Goal: Find specific page/section: Find specific page/section

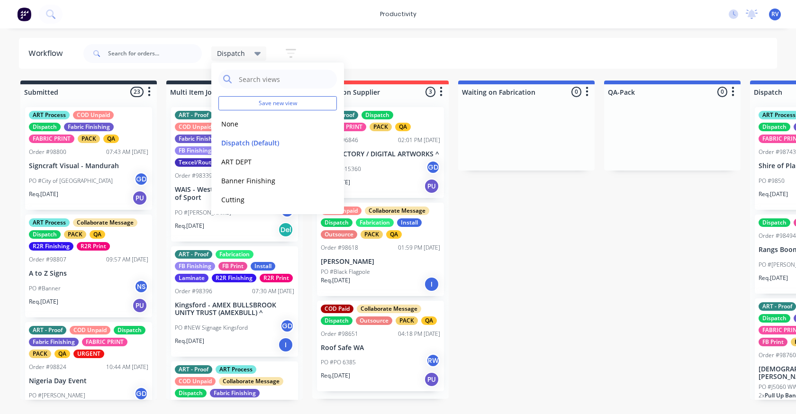
drag, startPoint x: 0, startPoint y: 0, endPoint x: 160, endPoint y: 79, distance: 178.2
click at [234, 122] on button "None" at bounding box center [268, 123] width 101 height 11
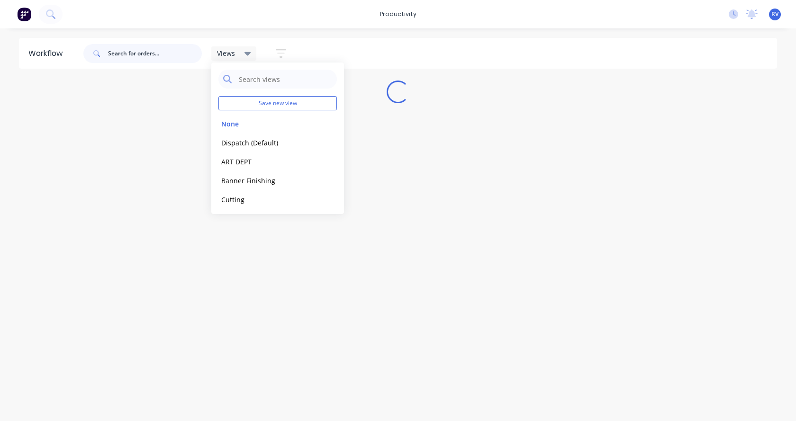
click at [148, 54] on input "text" at bounding box center [155, 53] width 94 height 19
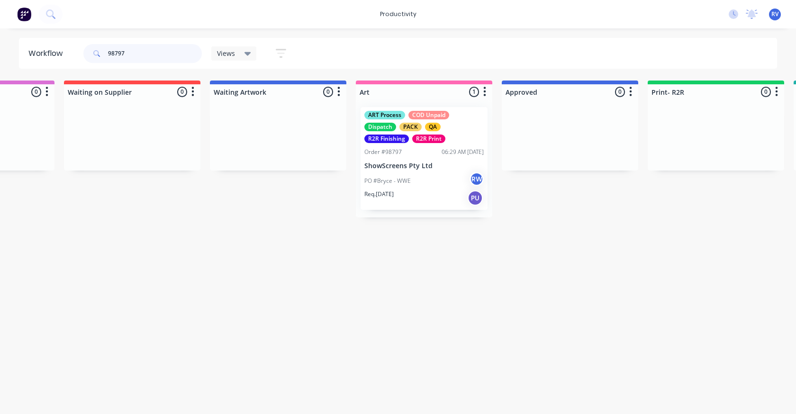
scroll to position [0, 582]
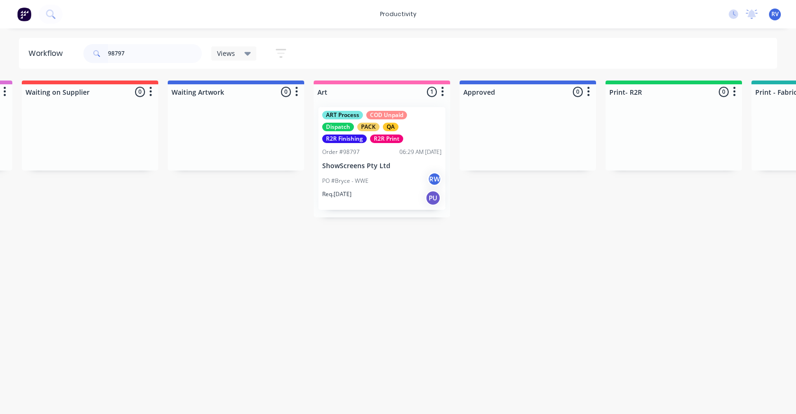
click at [392, 181] on div "PO #Bryce - WWE RW" at bounding box center [381, 181] width 119 height 18
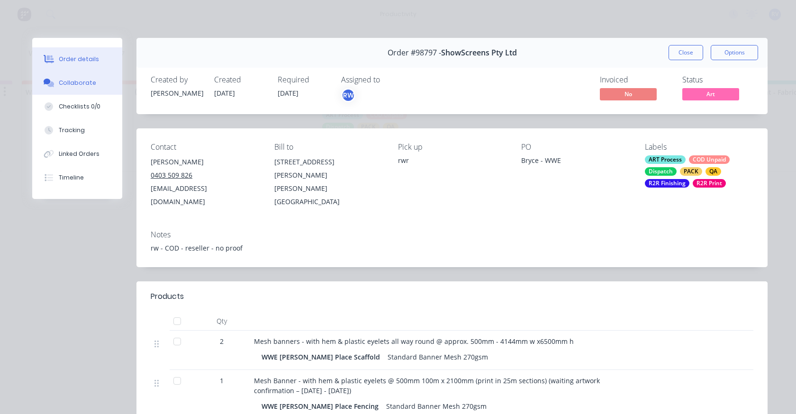
click at [73, 84] on div "Collaborate" at bounding box center [77, 83] width 37 height 9
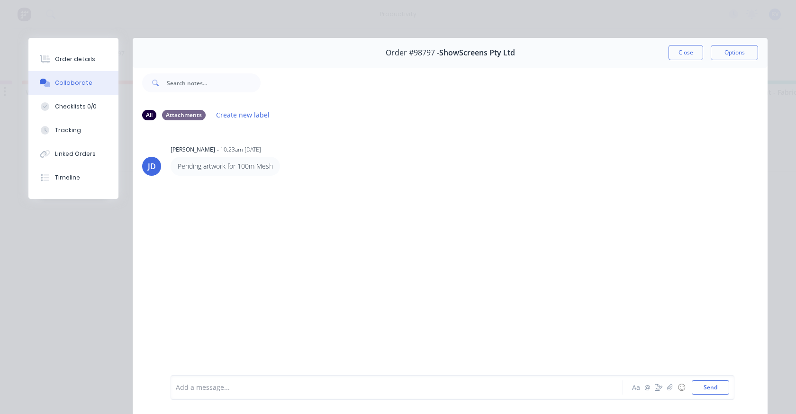
click at [671, 56] on button "Close" at bounding box center [685, 52] width 35 height 15
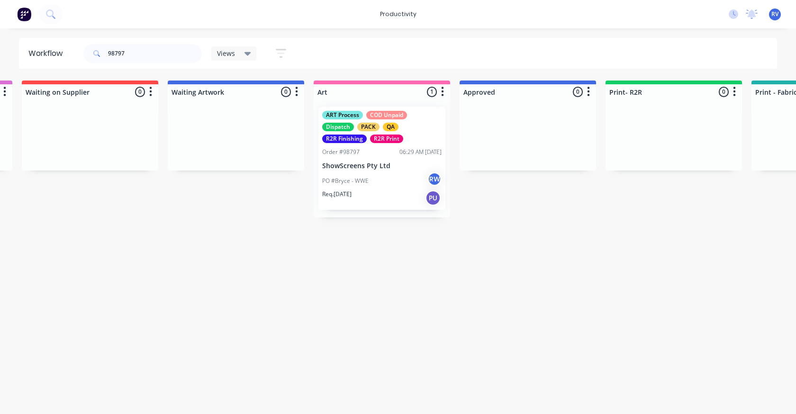
click at [384, 145] on div "ART Process COD Unpaid Dispatch PACK QA R2R Finishing R2R Print Order #98797 06…" at bounding box center [381, 158] width 127 height 103
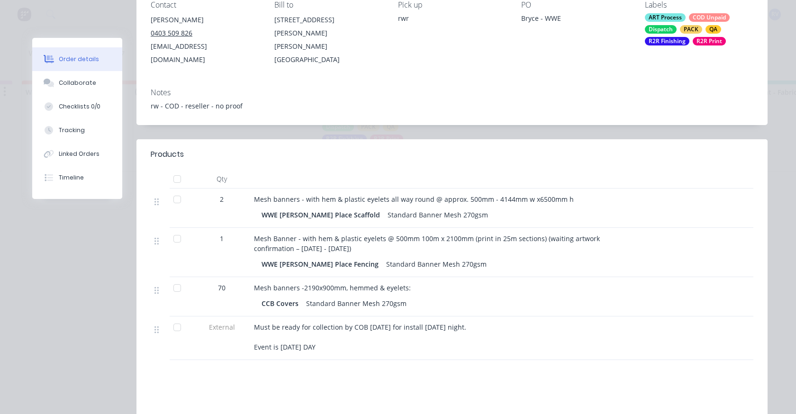
scroll to position [0, 0]
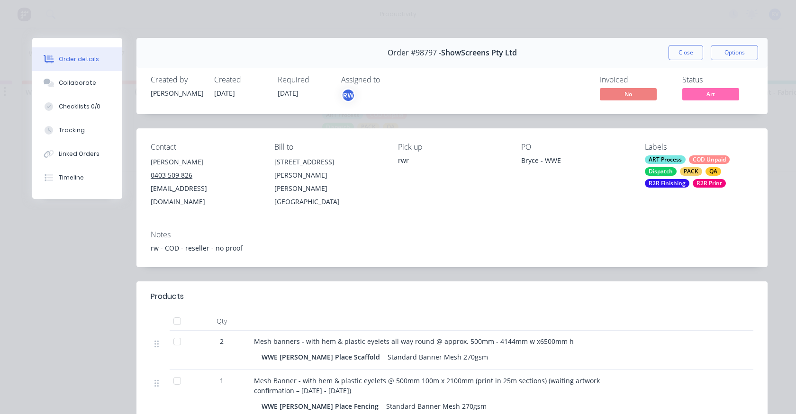
drag, startPoint x: 681, startPoint y: 55, endPoint x: 650, endPoint y: 52, distance: 30.9
click at [678, 54] on button "Close" at bounding box center [685, 52] width 35 height 15
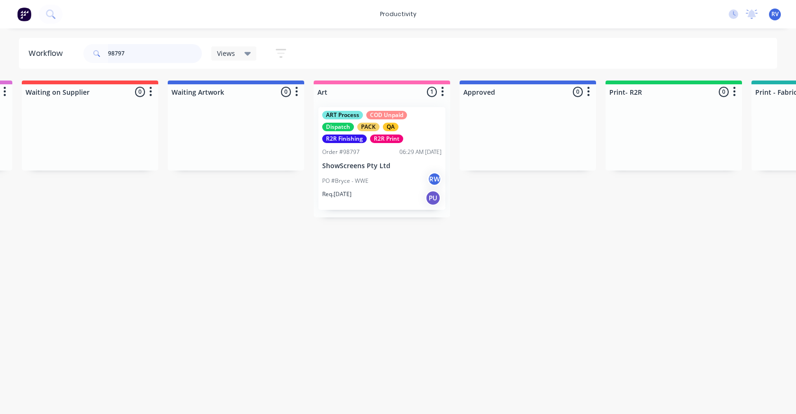
click at [117, 52] on input "98797" at bounding box center [155, 53] width 94 height 19
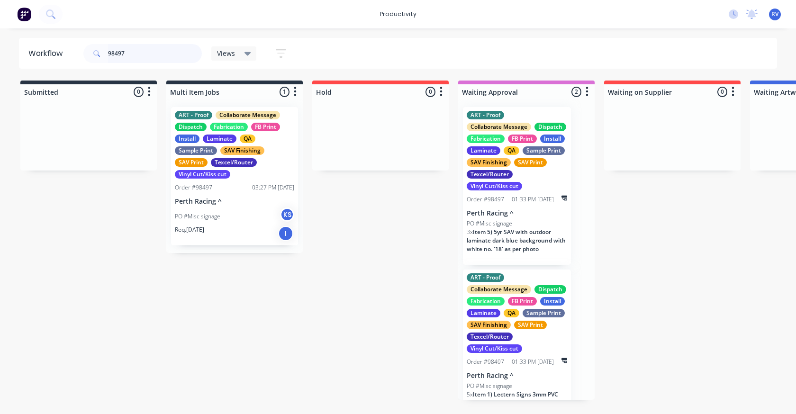
type input "98497"
click at [211, 208] on div "PO #Misc signage KS" at bounding box center [234, 217] width 119 height 18
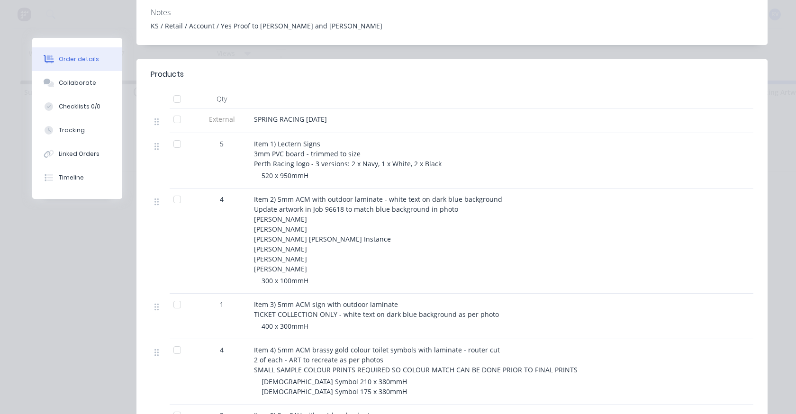
scroll to position [284, 0]
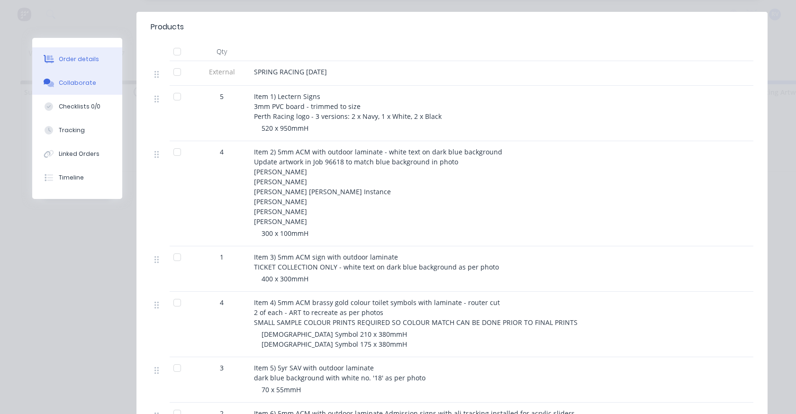
click at [88, 88] on button "Collaborate" at bounding box center [77, 83] width 90 height 24
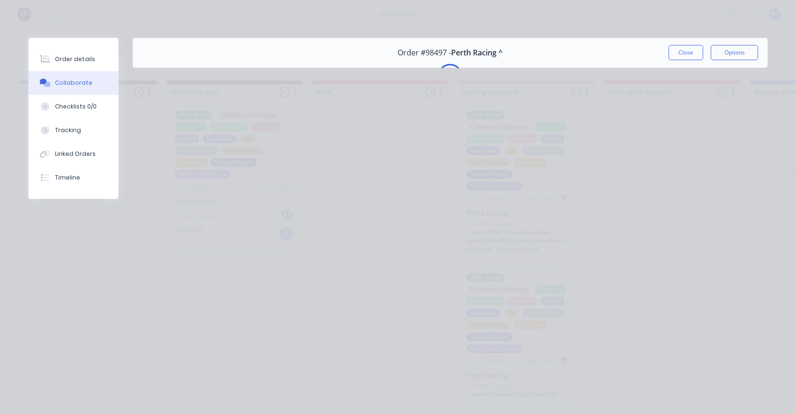
scroll to position [0, 0]
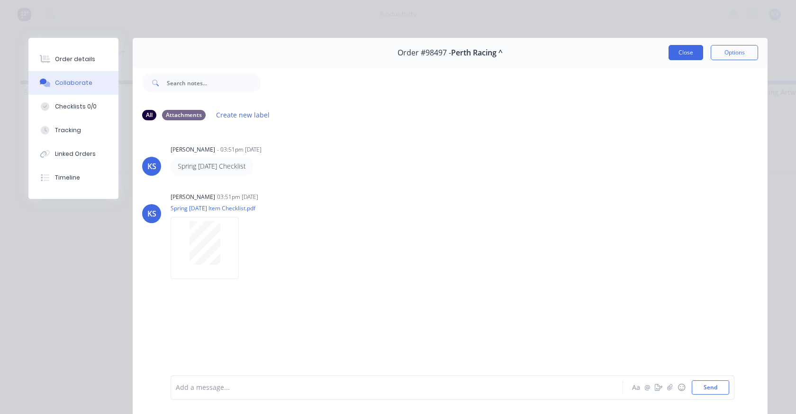
click at [678, 49] on button "Close" at bounding box center [685, 52] width 35 height 15
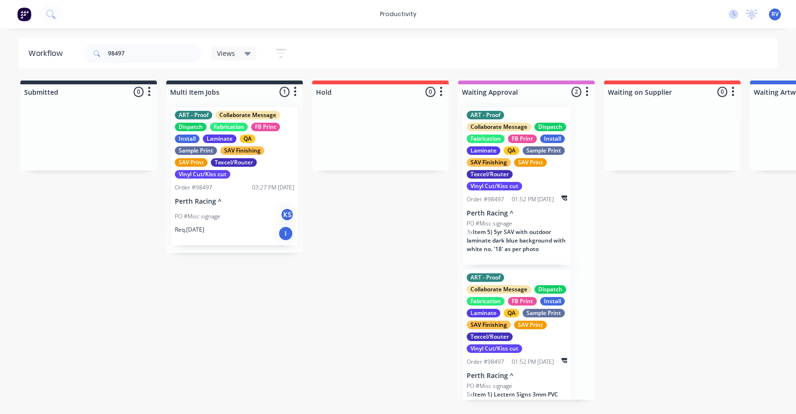
click at [238, 58] on div "Views" at bounding box center [233, 53] width 45 height 14
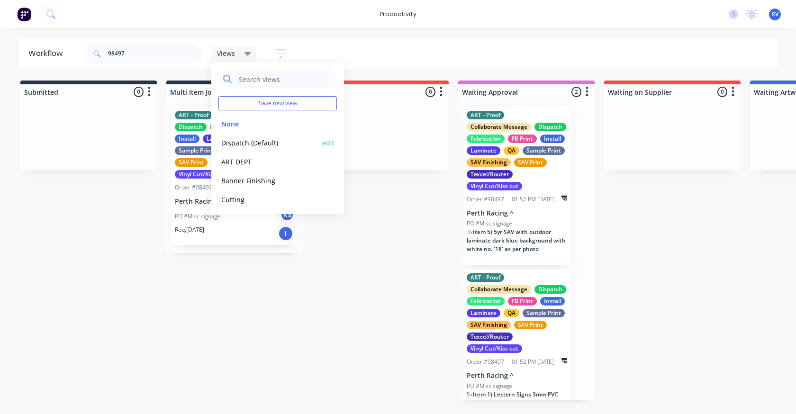
drag, startPoint x: 251, startPoint y: 145, endPoint x: 251, endPoint y: 135, distance: 9.0
click at [251, 142] on button "Dispatch (Default)" at bounding box center [268, 142] width 101 height 11
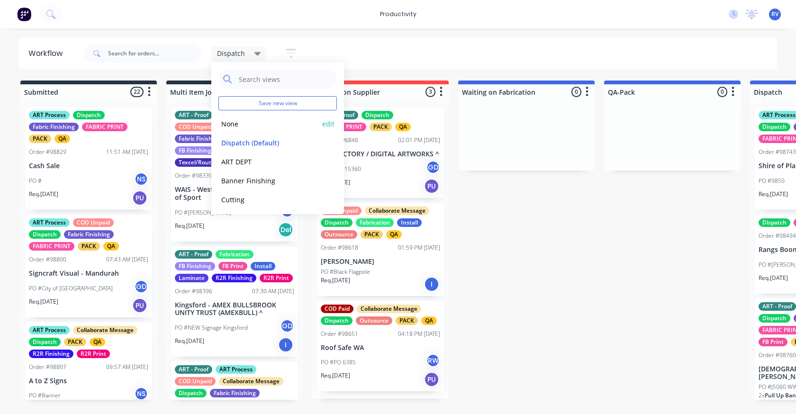
click at [230, 126] on button "None" at bounding box center [268, 123] width 101 height 11
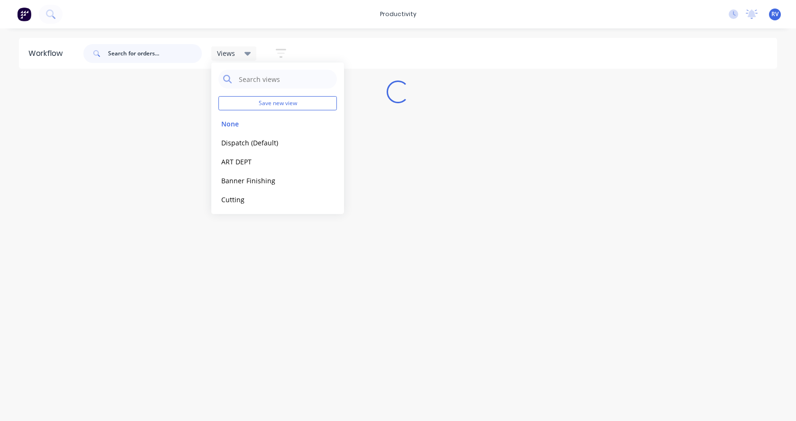
click at [150, 56] on input "text" at bounding box center [155, 53] width 94 height 19
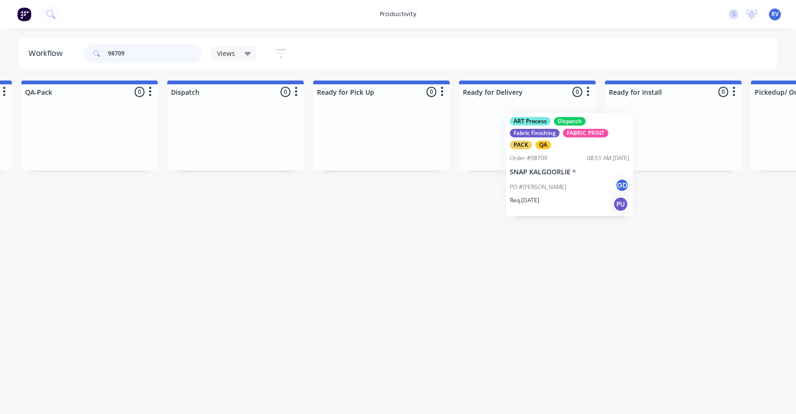
scroll to position [0, 2480]
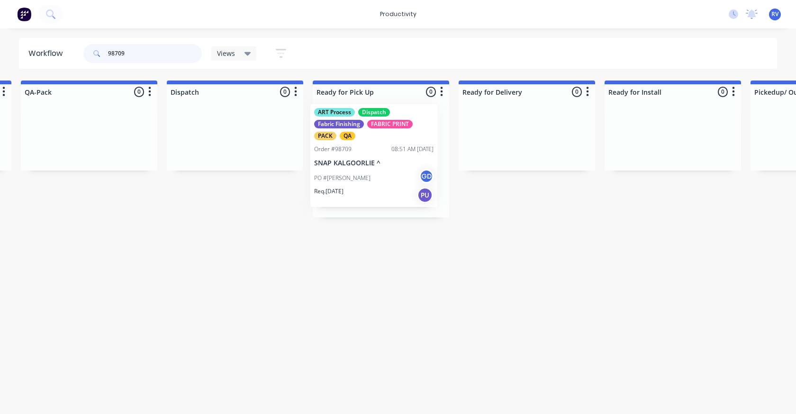
drag, startPoint x: 219, startPoint y: 165, endPoint x: 344, endPoint y: 163, distance: 125.6
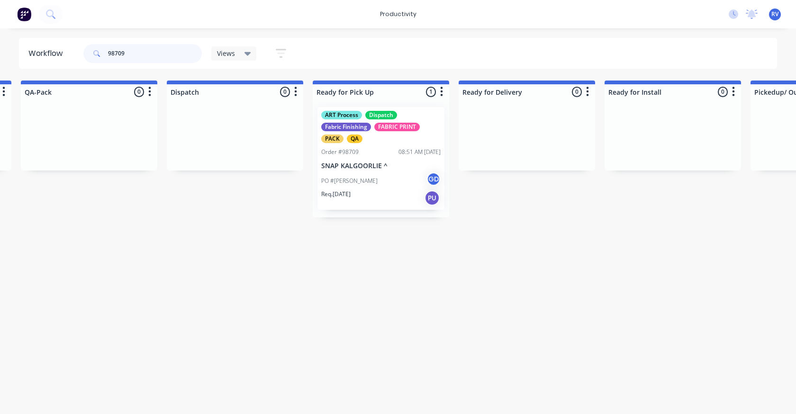
type input "98709"
click at [230, 50] on span "Views" at bounding box center [226, 53] width 18 height 10
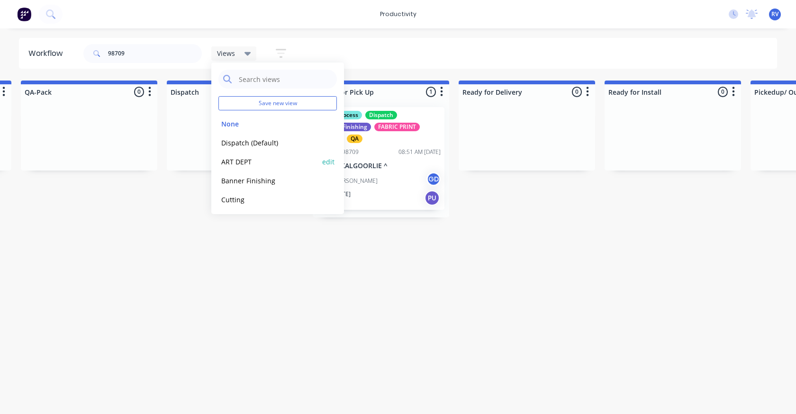
drag, startPoint x: 235, startPoint y: 121, endPoint x: 232, endPoint y: 158, distance: 37.1
click at [235, 121] on button "None" at bounding box center [268, 123] width 101 height 11
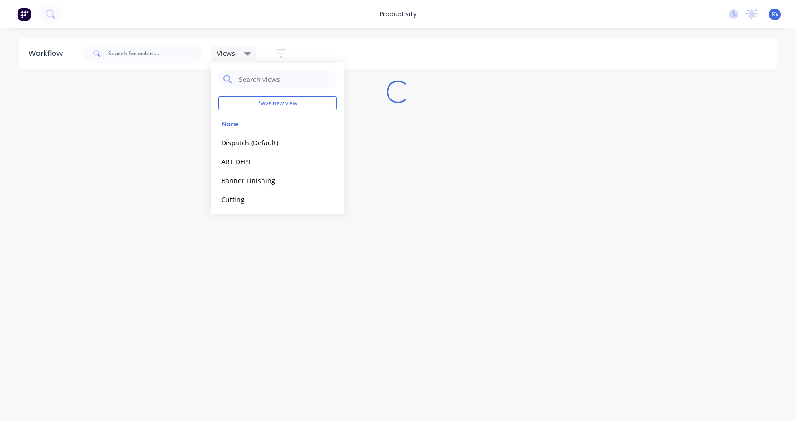
click at [231, 253] on div "Workflow Views Save new view None edit Dispatch (Default) edit ART DEPT edit Ba…" at bounding box center [398, 220] width 796 height 364
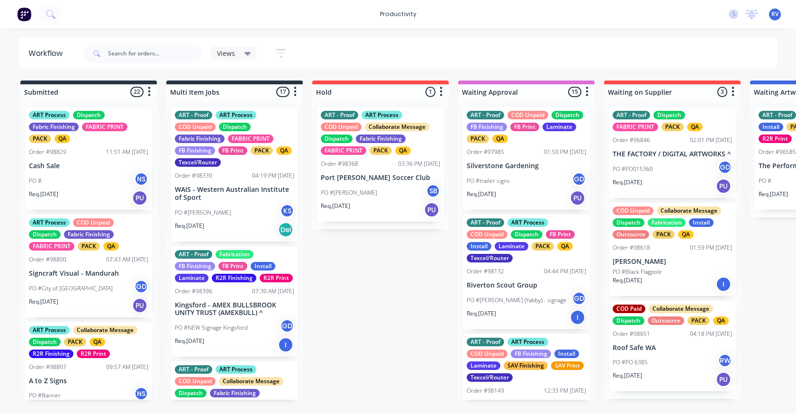
click at [224, 41] on div "Views Save new view None edit Dispatch (Default) edit ART DEPT edit Banner Fini…" at bounding box center [188, 53] width 215 height 28
drag, startPoint x: 224, startPoint y: 58, endPoint x: 223, endPoint y: 52, distance: 6.2
click at [224, 54] on div "Views" at bounding box center [233, 53] width 45 height 14
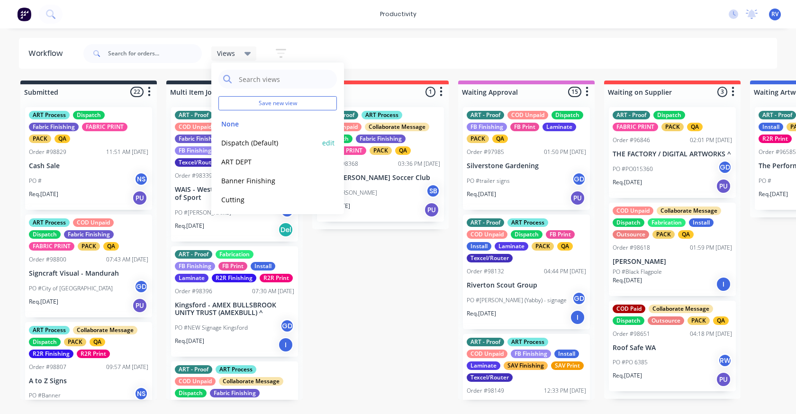
click at [230, 145] on button "Dispatch (Default)" at bounding box center [268, 142] width 101 height 11
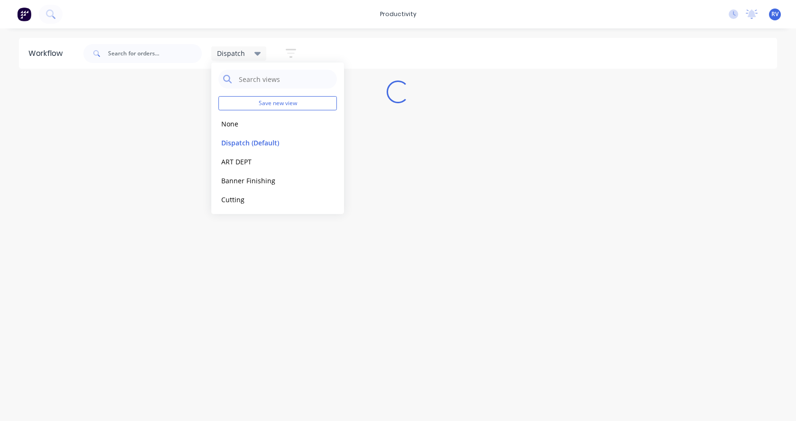
click at [131, 377] on div "Workflow Dispatch Save new view None edit Dispatch (Default) edit ART DEPT edit…" at bounding box center [398, 220] width 796 height 364
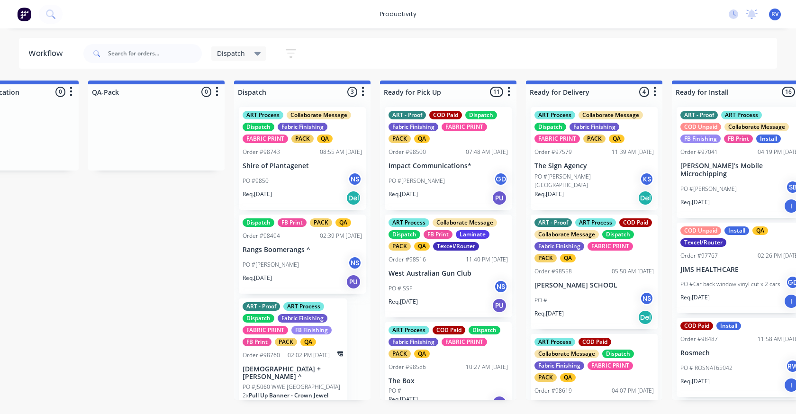
scroll to position [0, 596]
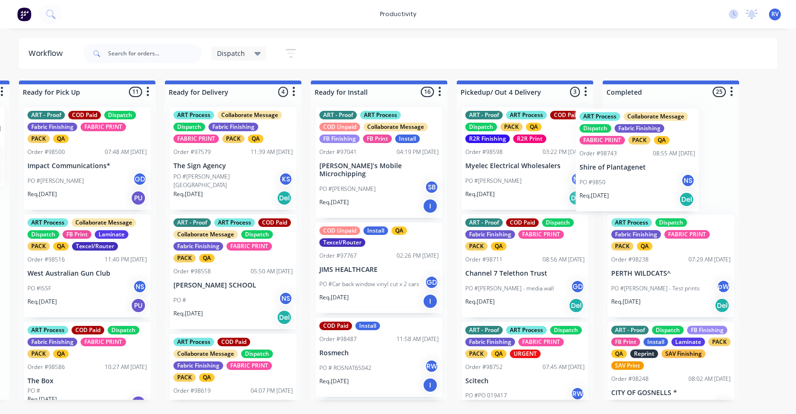
drag, startPoint x: 208, startPoint y: 172, endPoint x: 625, endPoint y: 169, distance: 416.5
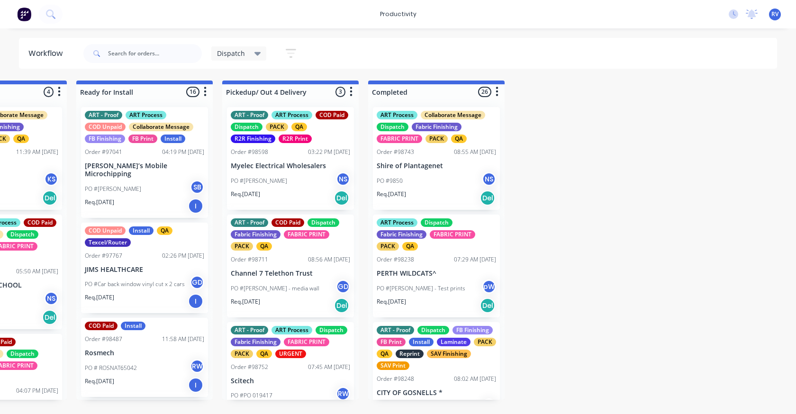
scroll to position [0, 1118]
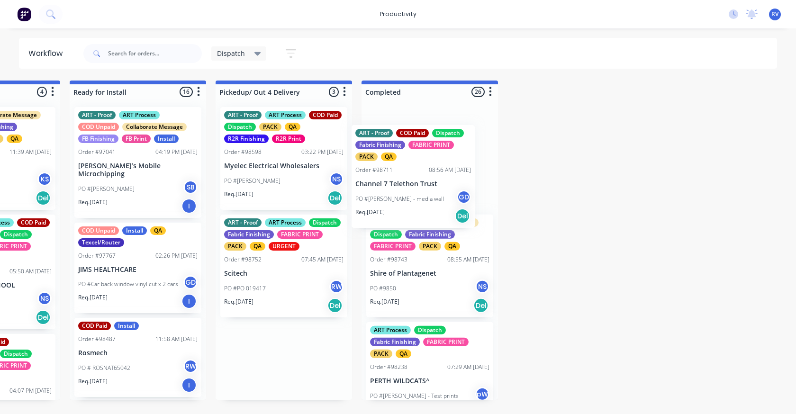
drag, startPoint x: 261, startPoint y: 290, endPoint x: 408, endPoint y: 184, distance: 181.6
click at [407, 186] on div "Submitted 23 Sort By Created date Required date Order number Customer name Most…" at bounding box center [695, 240] width 3641 height 319
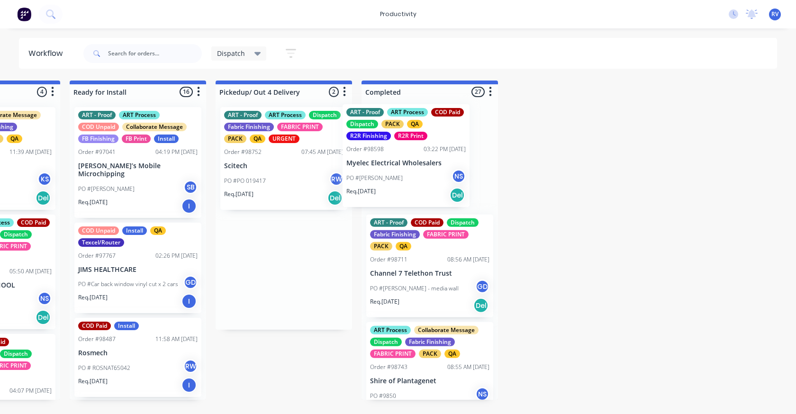
drag, startPoint x: 279, startPoint y: 165, endPoint x: 410, endPoint y: 162, distance: 131.3
click at [409, 162] on div "Submitted 23 Sort By Created date Required date Order number Customer name Most…" at bounding box center [695, 240] width 3641 height 319
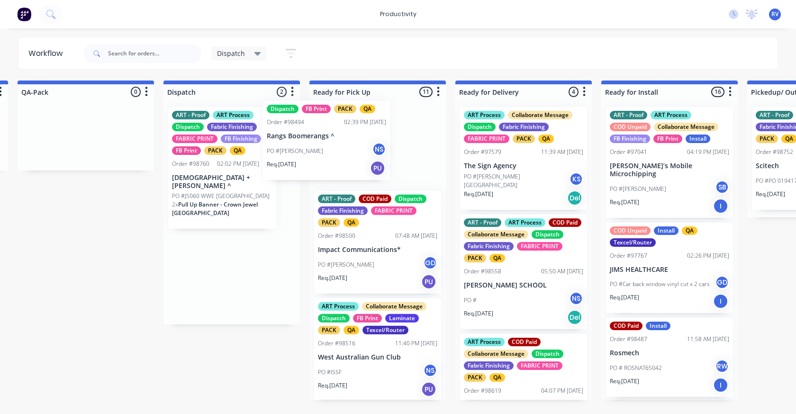
scroll to position [0, 586]
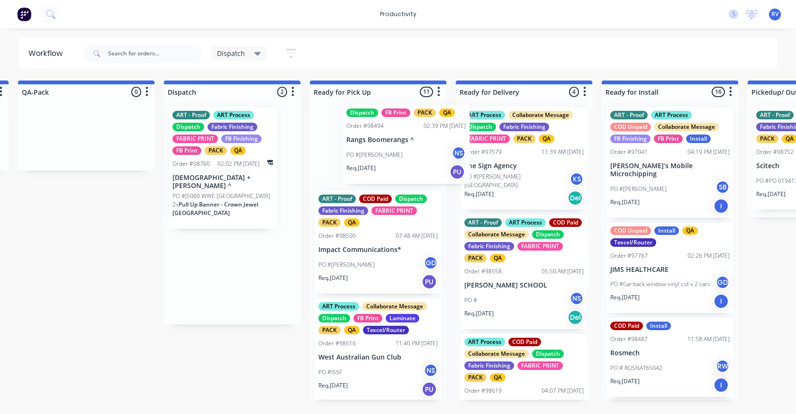
drag, startPoint x: 193, startPoint y: 162, endPoint x: 371, endPoint y: 158, distance: 178.2
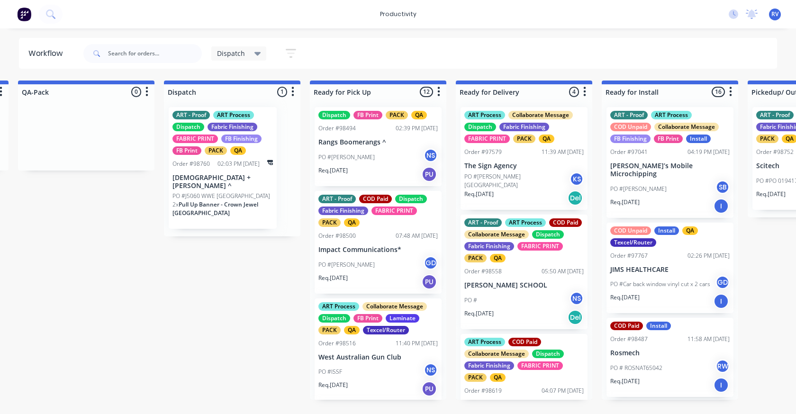
click at [223, 179] on p "[DEMOGRAPHIC_DATA] + [PERSON_NAME] ^" at bounding box center [222, 182] width 100 height 16
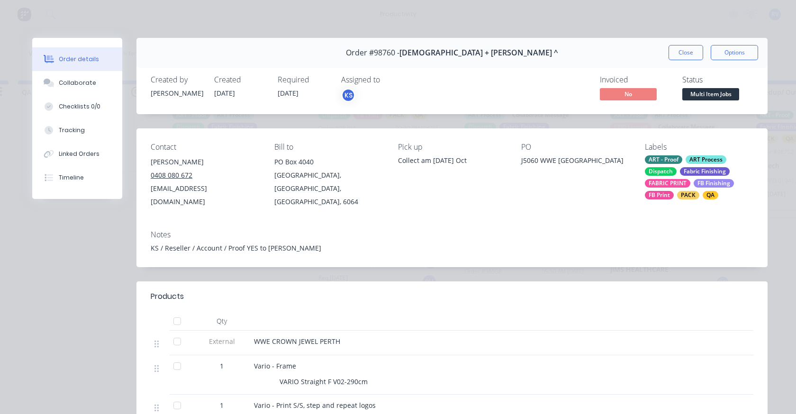
drag, startPoint x: 687, startPoint y: 49, endPoint x: 610, endPoint y: 61, distance: 78.1
click at [686, 51] on button "Close" at bounding box center [685, 52] width 35 height 15
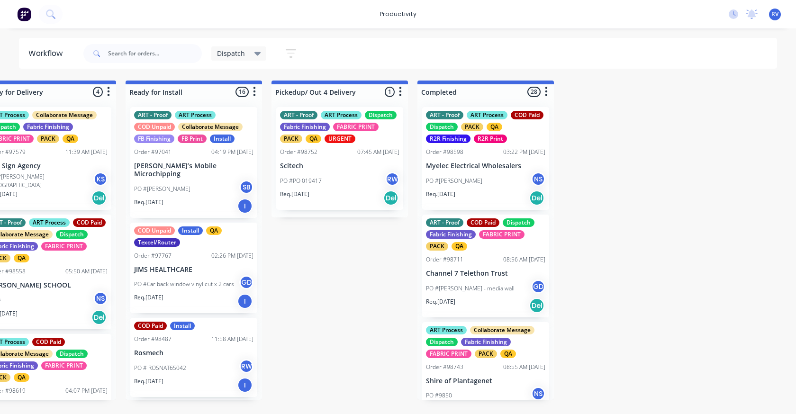
scroll to position [142, 0]
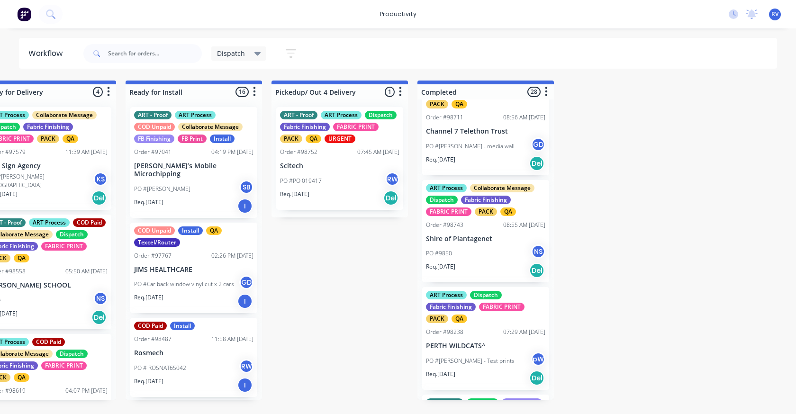
click at [461, 223] on div "Order #98743" at bounding box center [444, 225] width 37 height 9
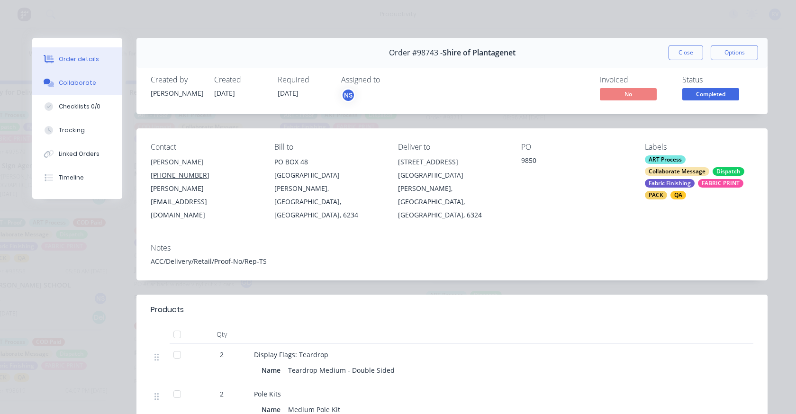
click at [78, 85] on div "Collaborate" at bounding box center [77, 83] width 37 height 9
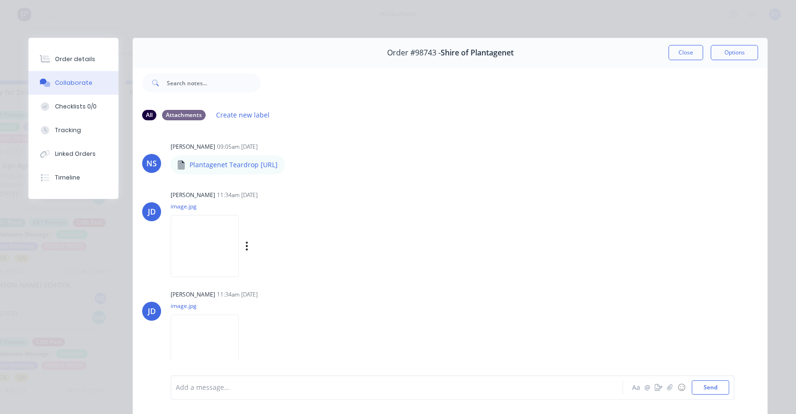
scroll to position [0, 0]
click at [663, 54] on div "Order #98743 - Shire of Plantagenet Close Options" at bounding box center [450, 53] width 635 height 30
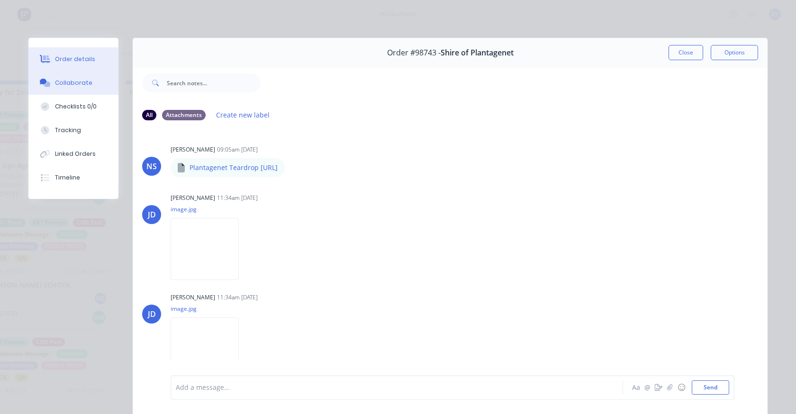
click at [75, 67] on button "Order details" at bounding box center [73, 59] width 90 height 24
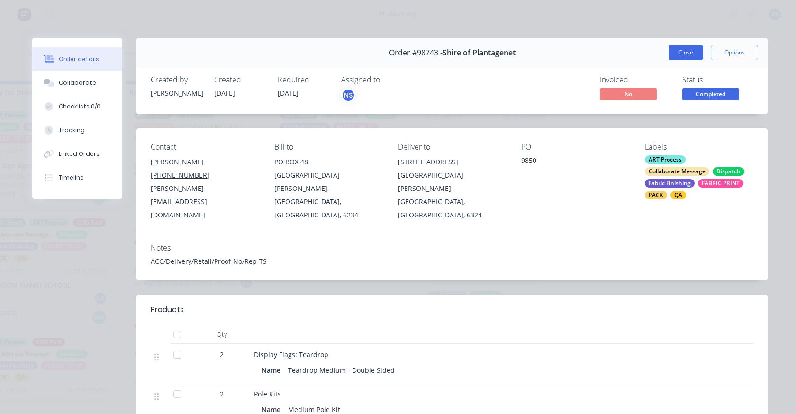
click at [676, 52] on button "Close" at bounding box center [685, 52] width 35 height 15
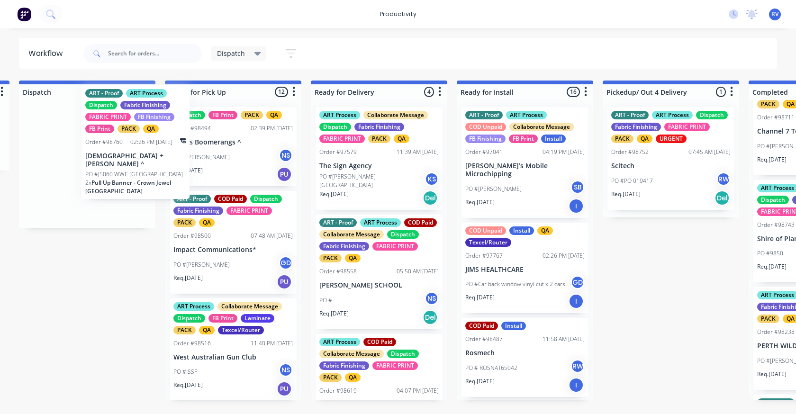
scroll to position [0, 728]
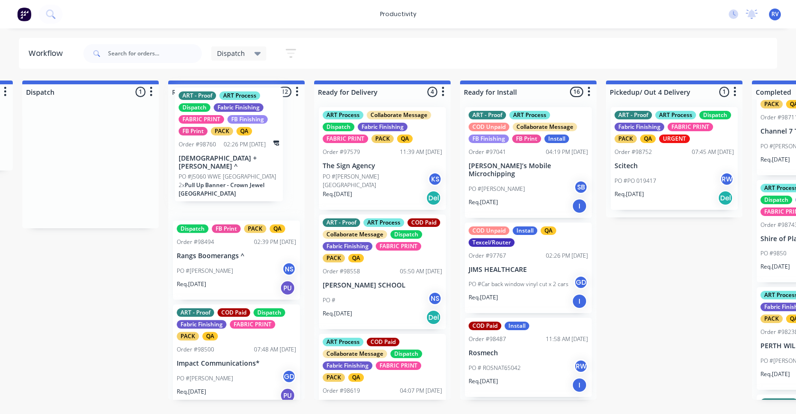
drag, startPoint x: 72, startPoint y: 175, endPoint x: 230, endPoint y: 153, distance: 159.7
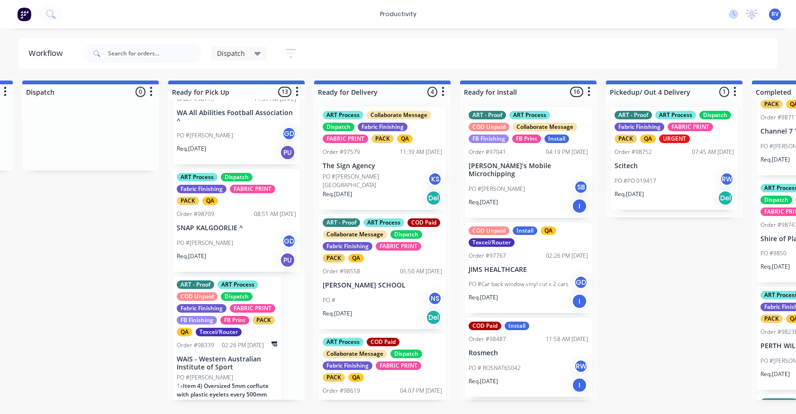
scroll to position [95, 0]
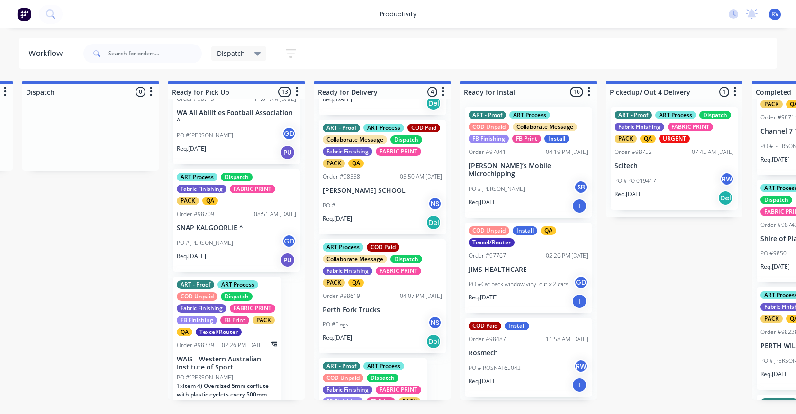
click at [364, 293] on div "Order #98619 04:07 PM [DATE]" at bounding box center [382, 296] width 119 height 9
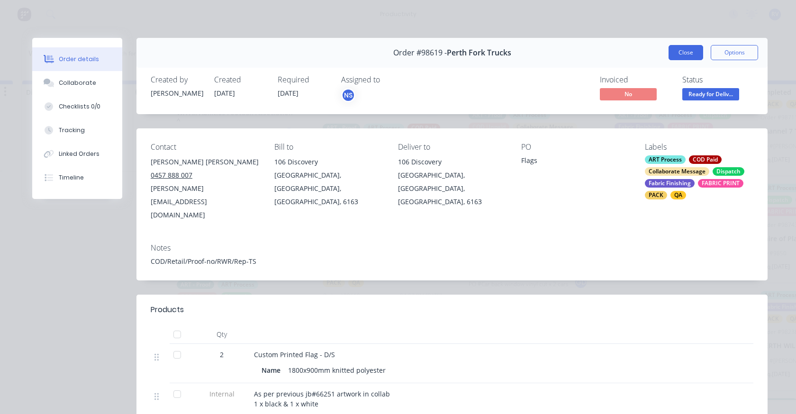
click at [672, 52] on button "Close" at bounding box center [685, 52] width 35 height 15
